Goal: Task Accomplishment & Management: Manage account settings

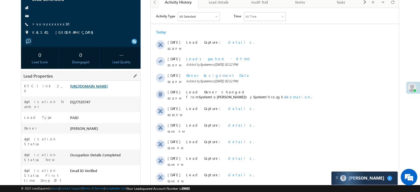
scroll to position [55, 0]
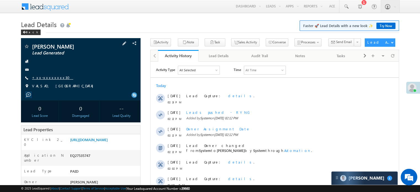
click at [47, 78] on link "+xx-xxxxxxxx30" at bounding box center [52, 77] width 41 height 5
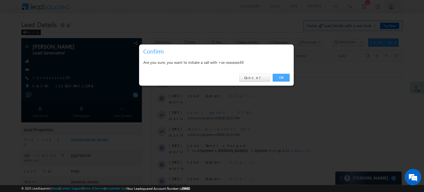
click at [285, 79] on link "OK" at bounding box center [281, 78] width 17 height 8
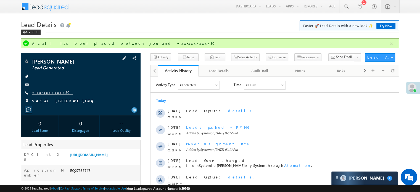
click at [44, 92] on link "+xx-xxxxxxxx30" at bounding box center [52, 92] width 41 height 5
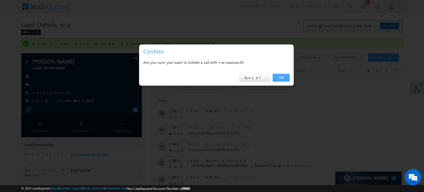
click at [279, 77] on link "OK" at bounding box center [281, 78] width 17 height 8
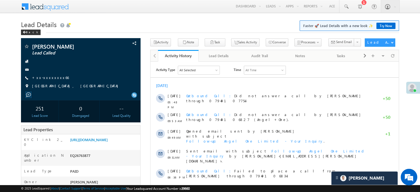
scroll to position [2739, 0]
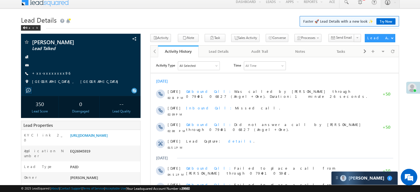
scroll to position [4, 0]
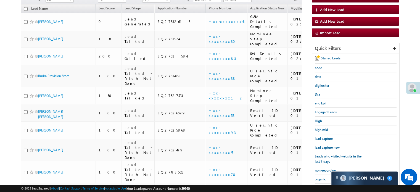
scroll to position [83, 0]
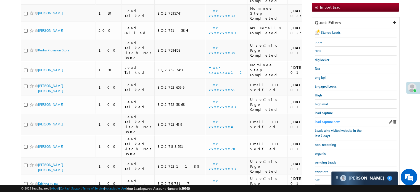
click at [332, 119] on span "lead capture new" at bounding box center [326, 121] width 25 height 4
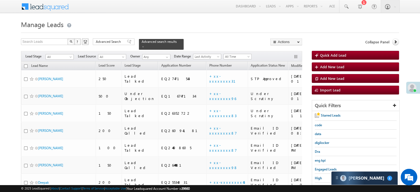
scroll to position [0, 0]
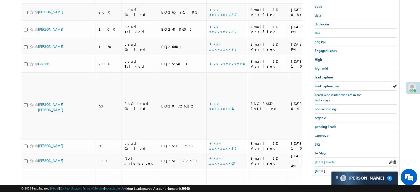
click at [323, 160] on span "[DATE] Leads" at bounding box center [323, 162] width 19 height 4
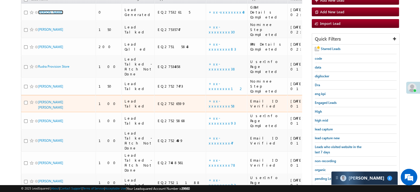
scroll to position [91, 0]
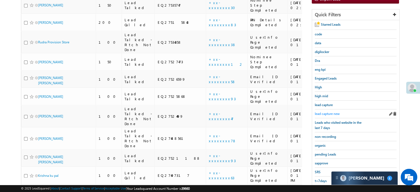
click at [326, 113] on span "lead capture new" at bounding box center [326, 113] width 25 height 4
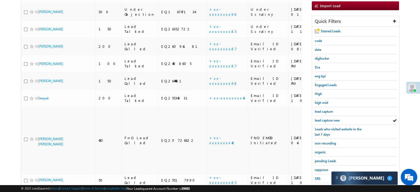
scroll to position [118, 0]
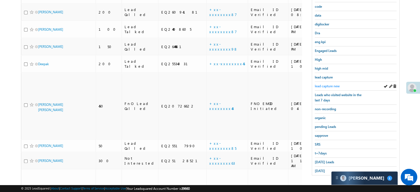
click at [330, 84] on span "lead capture new" at bounding box center [326, 86] width 25 height 4
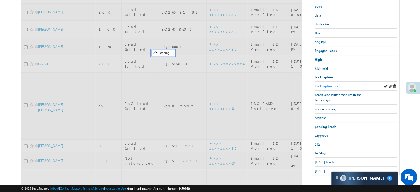
click at [330, 84] on span "lead capture new" at bounding box center [326, 86] width 25 height 4
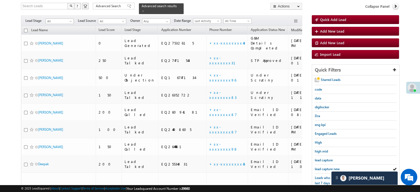
scroll to position [0, 0]
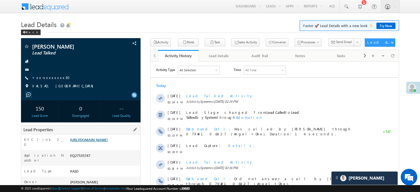
click at [108, 139] on link "https://angelbroking1-pk3em7sa.customui-test.leadsquared.com?leadId=ba5a5214-2d…" at bounding box center [89, 139] width 38 height 5
drag, startPoint x: 116, startPoint y: 5, endPoint x: 149, endPoint y: 19, distance: 35.9
click at [149, 19] on h1 "Lead Details Faster 🚀 Lead Details with a new look ✨ Try Now" at bounding box center [210, 23] width 378 height 11
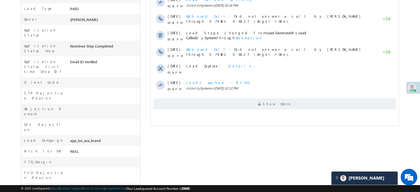
scroll to position [165, 0]
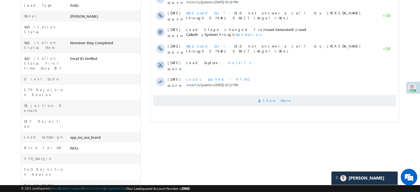
click at [193, 101] on span "Show More" at bounding box center [274, 100] width 242 height 11
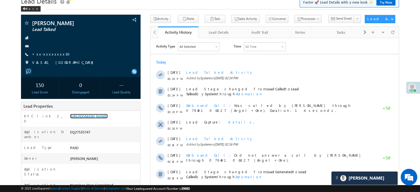
scroll to position [0, 0]
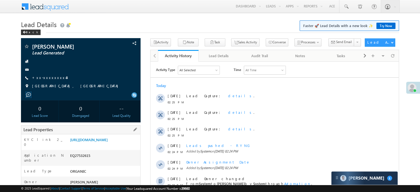
scroll to position [83, 0]
